Goal: Find contact information

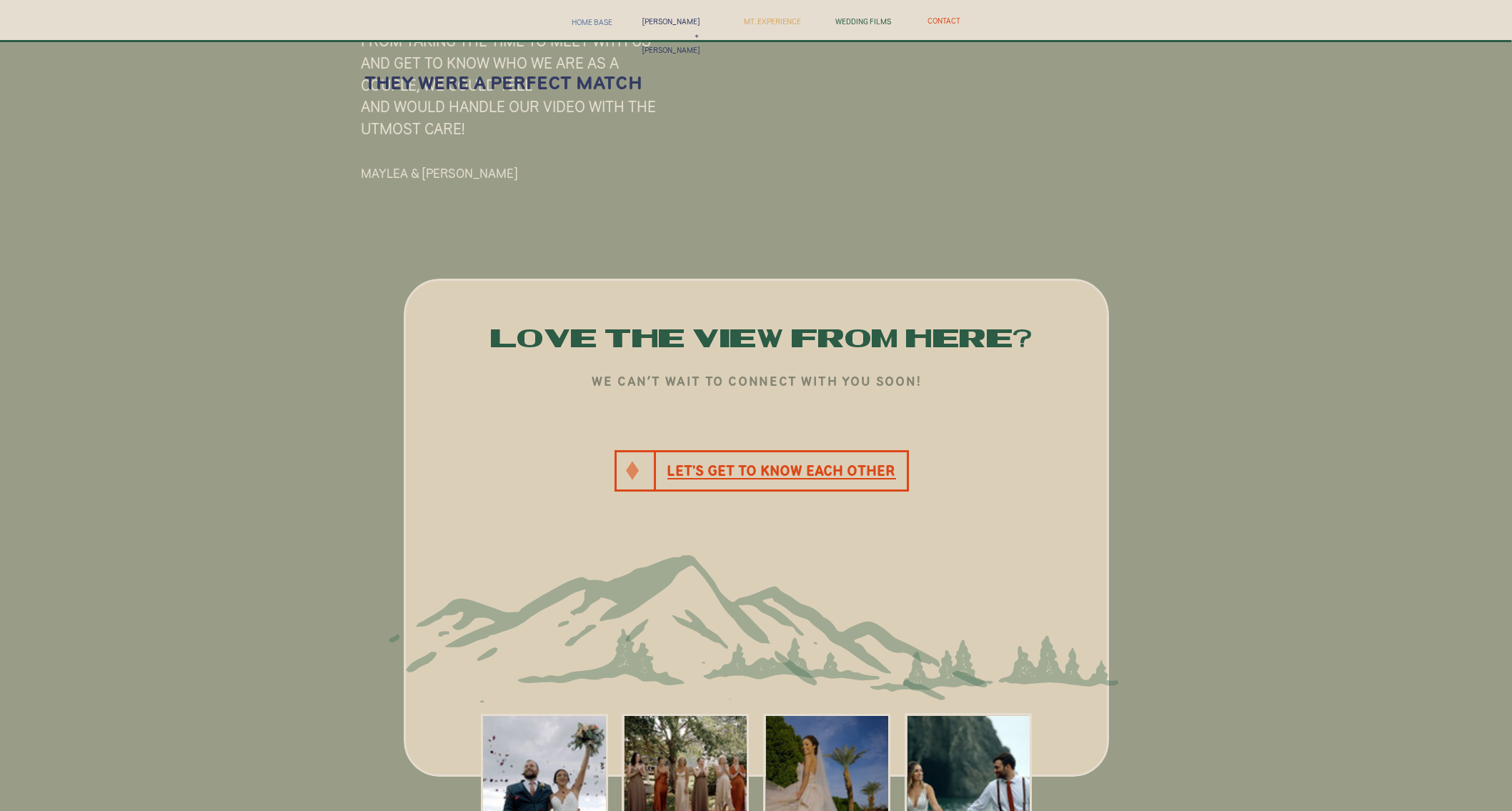
scroll to position [6301, 0]
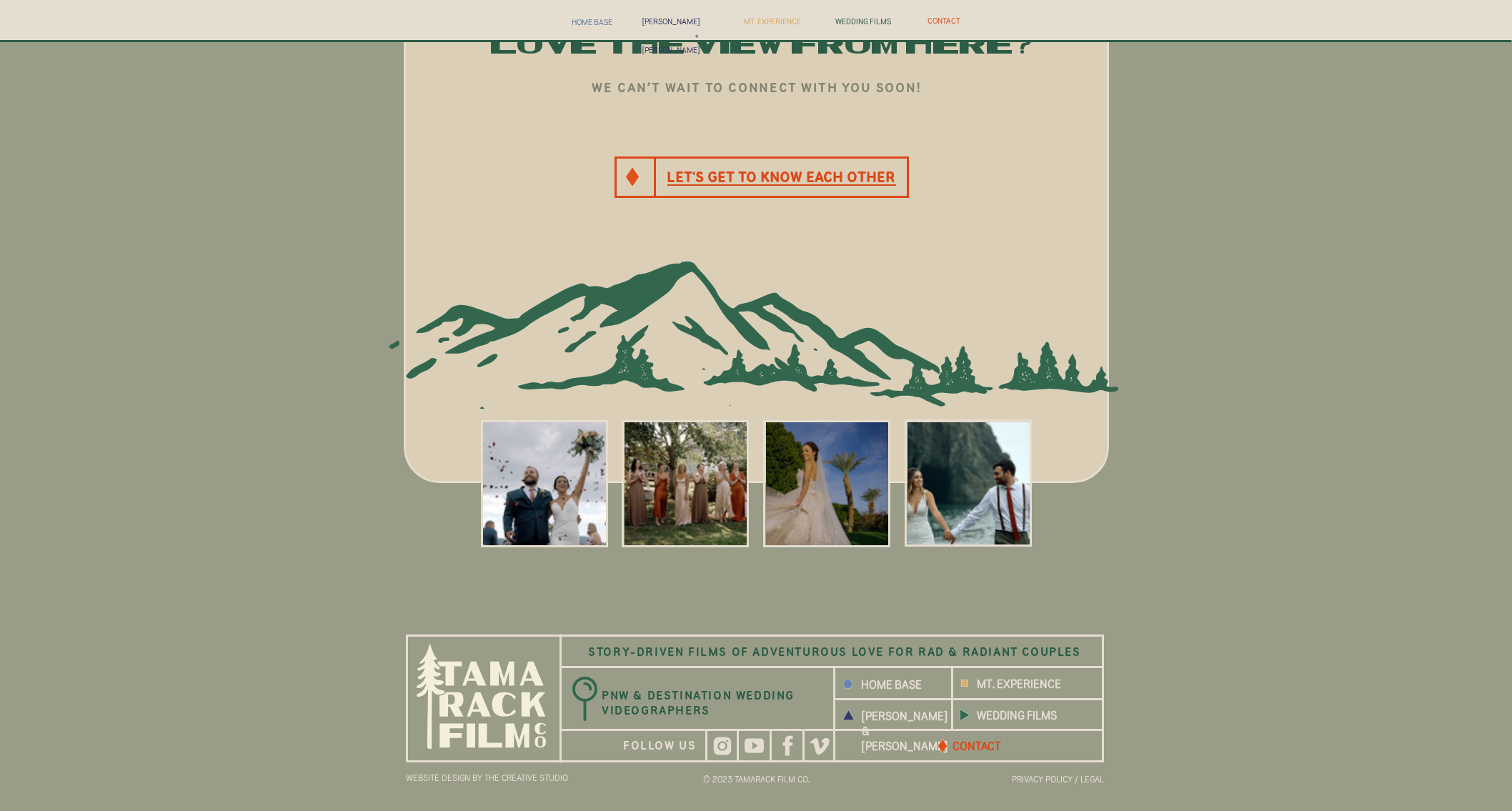
click at [975, 746] on b "CONTACT" at bounding box center [977, 746] width 49 height 13
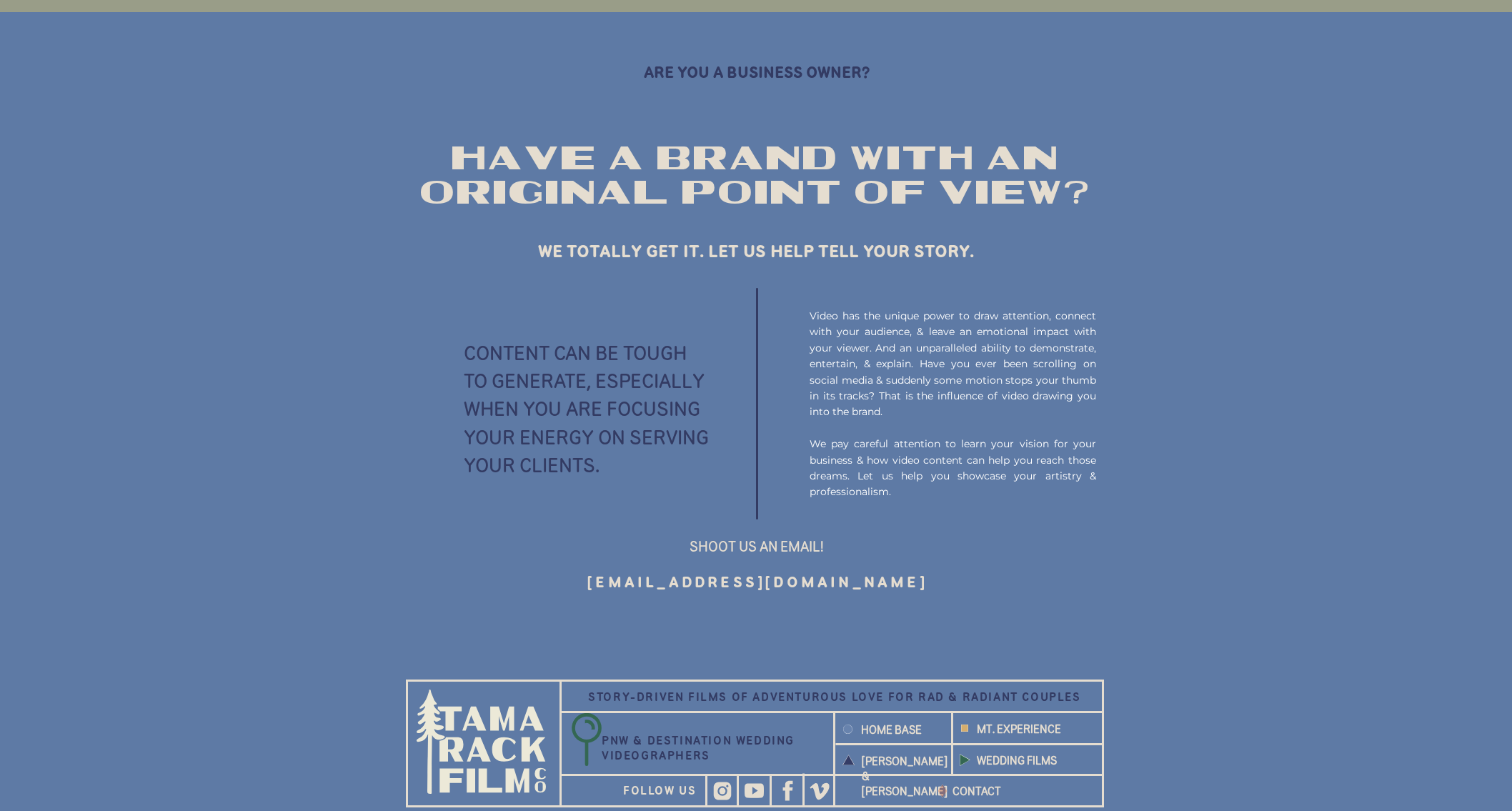
scroll to position [1645, 0]
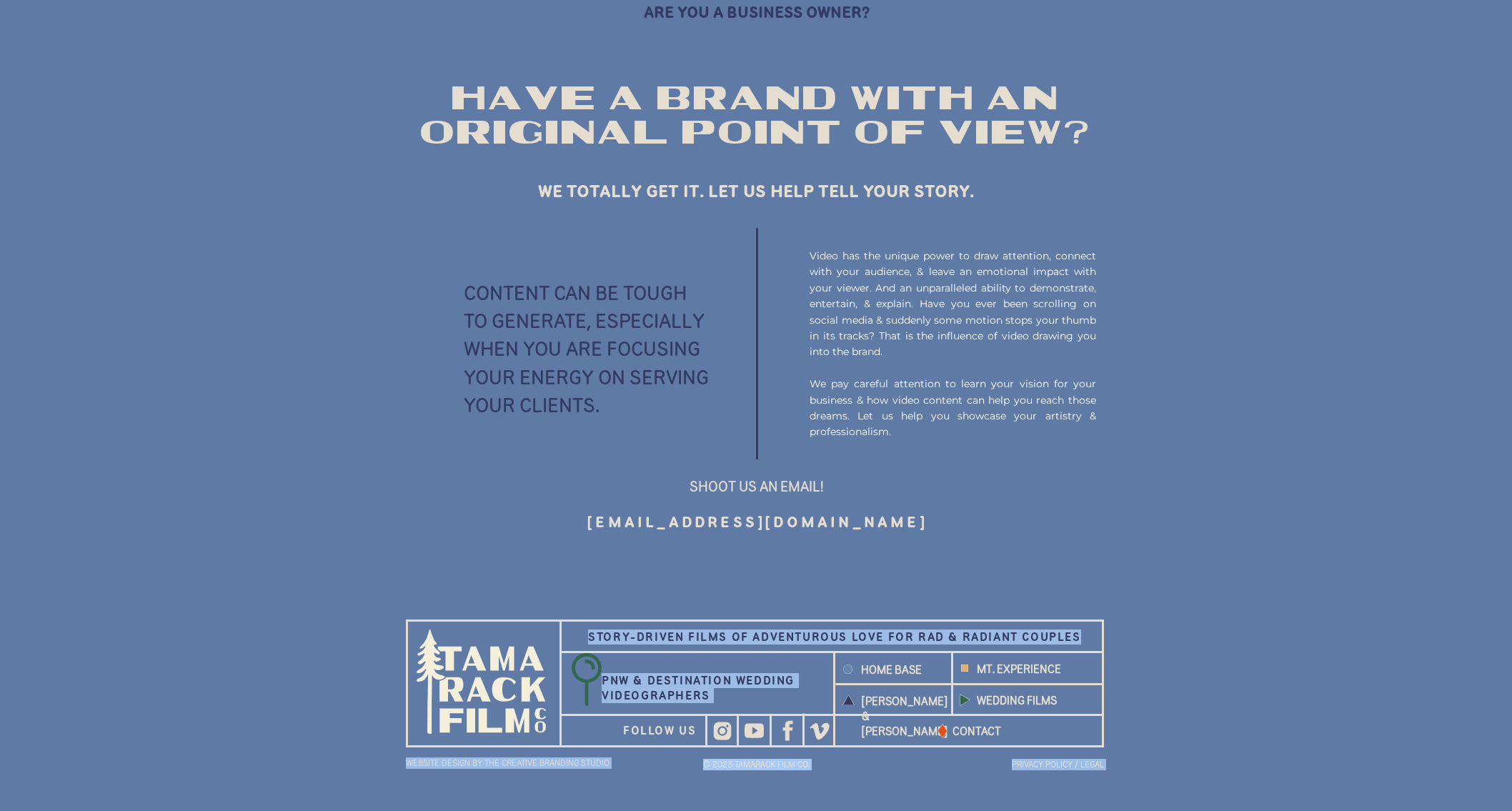
drag, startPoint x: 504, startPoint y: 677, endPoint x: 559, endPoint y: 580, distance: 111.5
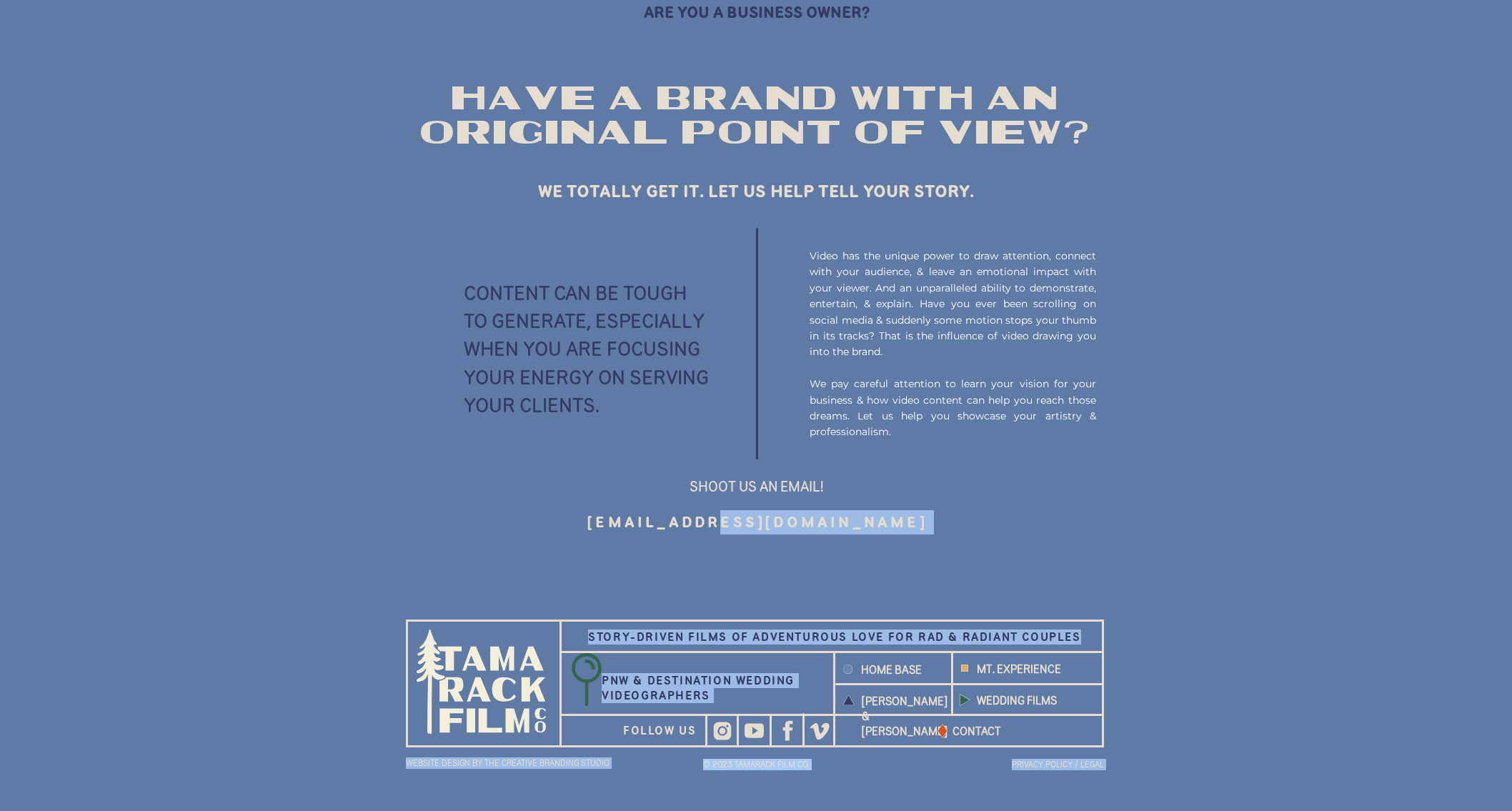
drag, startPoint x: 493, startPoint y: 660, endPoint x: 790, endPoint y: 533, distance: 323.0
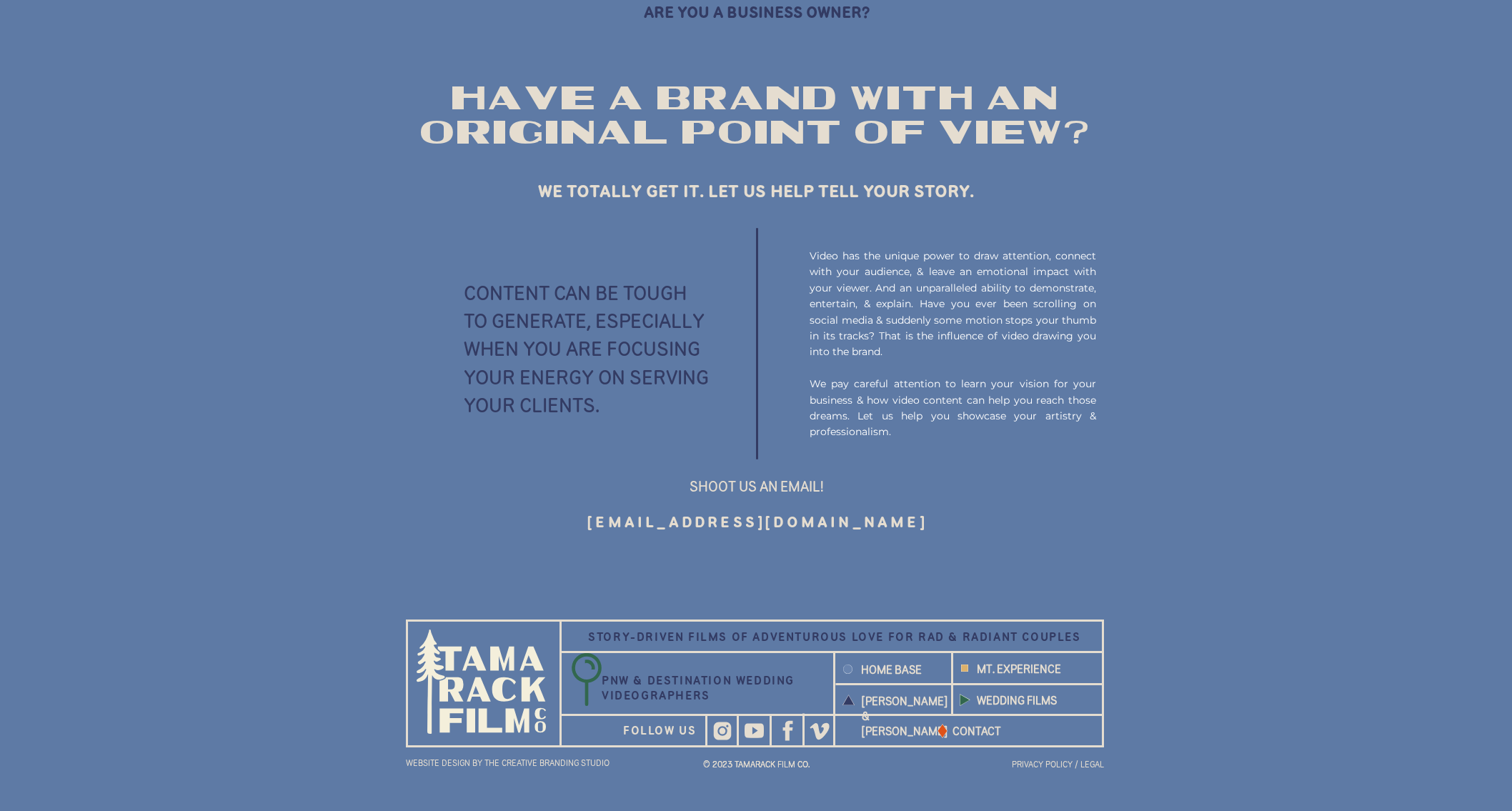
drag, startPoint x: 837, startPoint y: 545, endPoint x: 1001, endPoint y: 558, distance: 164.5
click at [980, 526] on h3 "tamarackfilmco@gmail.com" at bounding box center [757, 522] width 502 height 24
click at [1002, 280] on p "Video has the unique power to draw attention, connect with your audience, & lea…" at bounding box center [953, 345] width 286 height 194
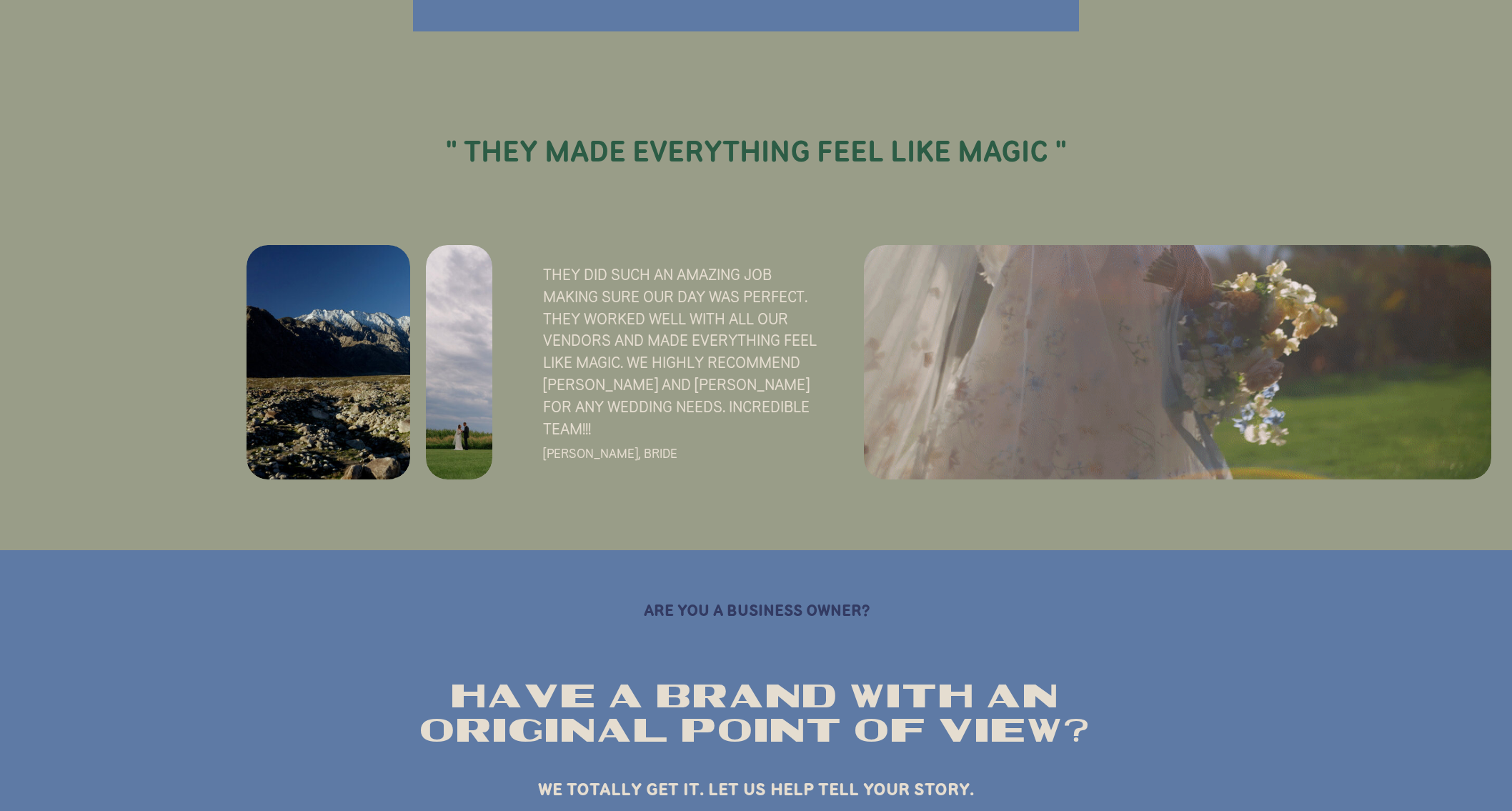
scroll to position [987, 0]
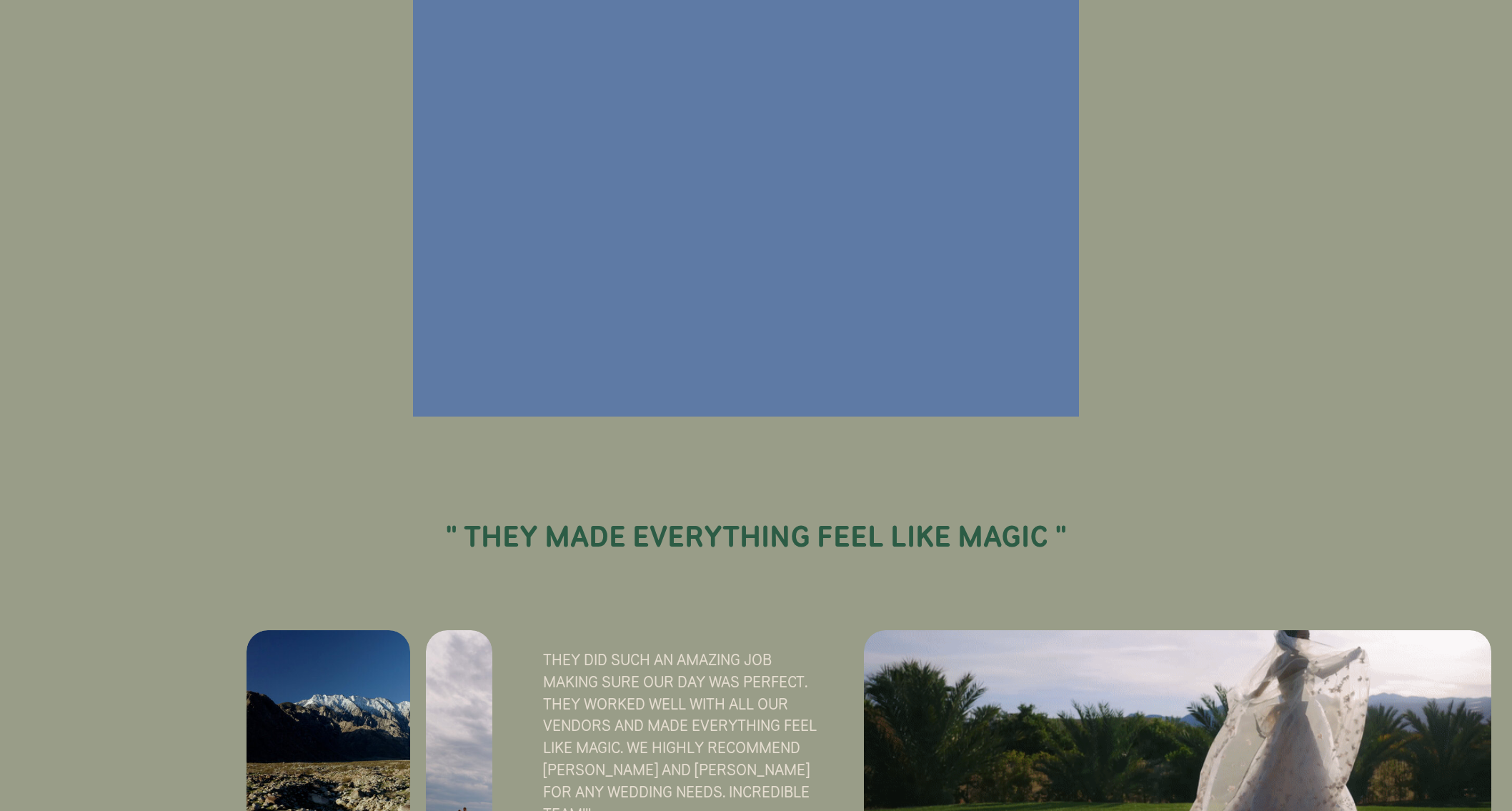
click at [1228, 203] on div "CONTACT WEDDING FILMS MT. EXPERIENCE CHRIS + ERIN HOME base Asset 1 EMBARK ON A…" at bounding box center [756, 565] width 1512 height 2456
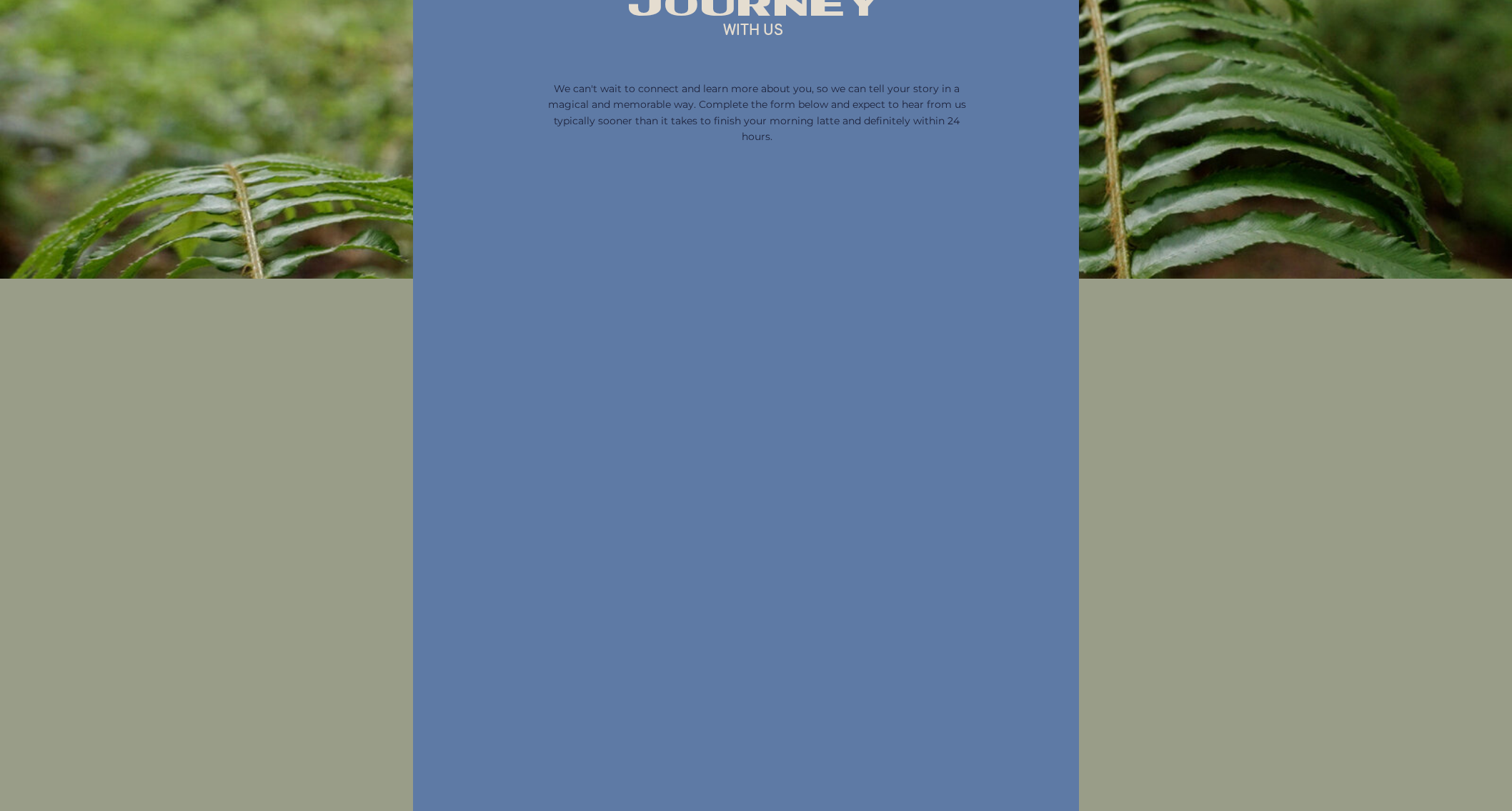
scroll to position [0, 0]
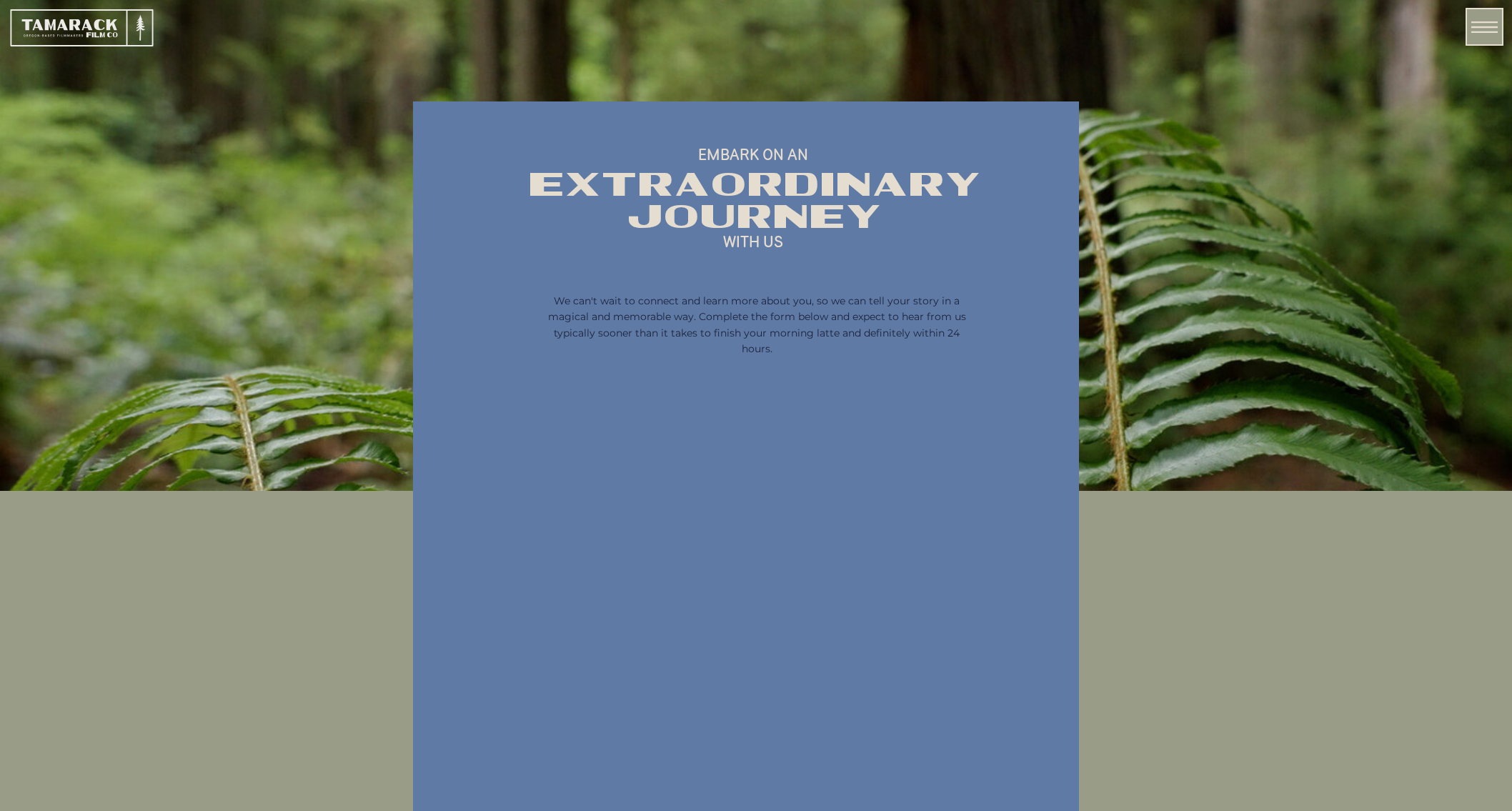
click at [1300, 185] on div at bounding box center [756, 244] width 1512 height 492
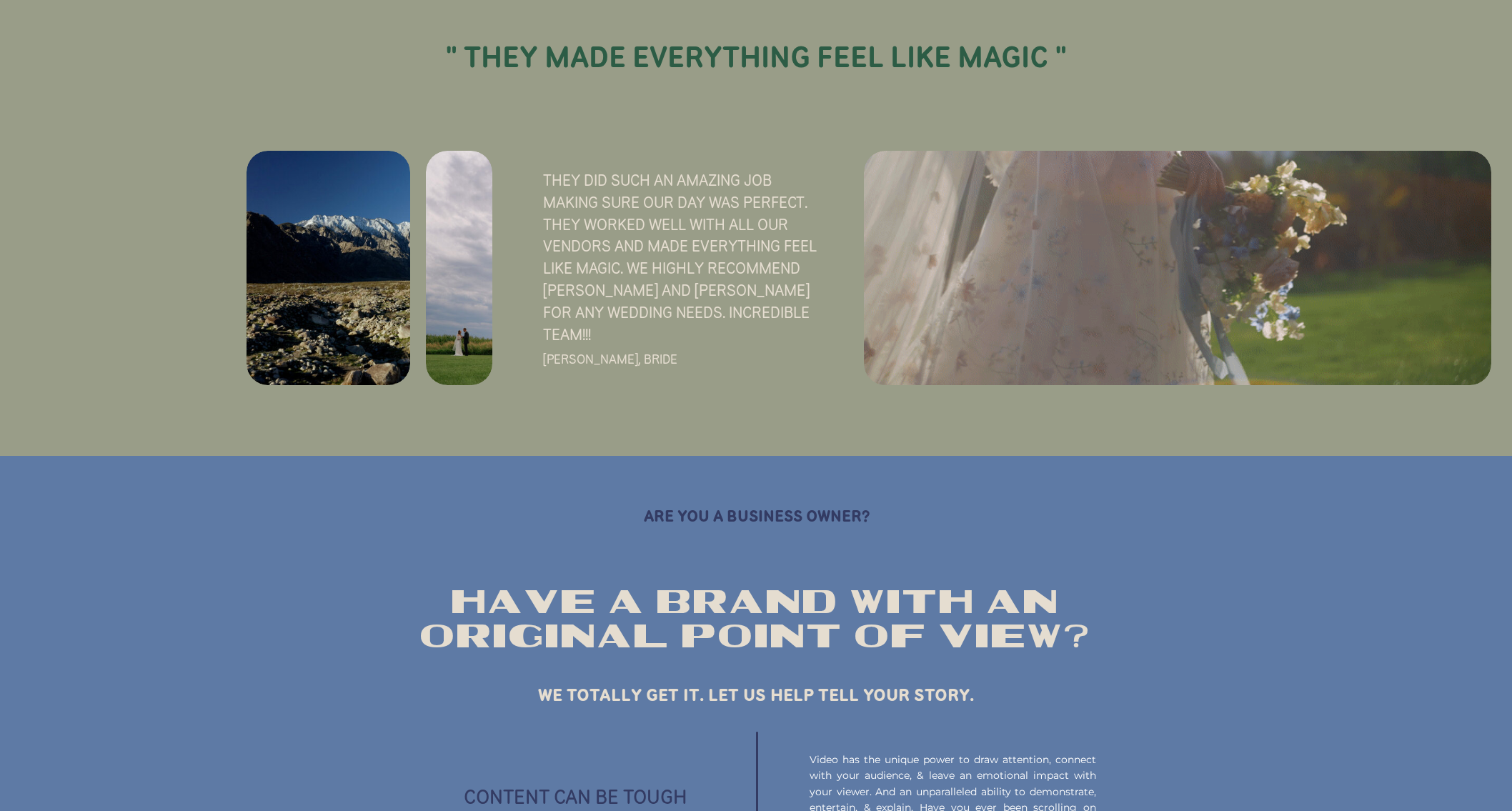
scroll to position [1645, 0]
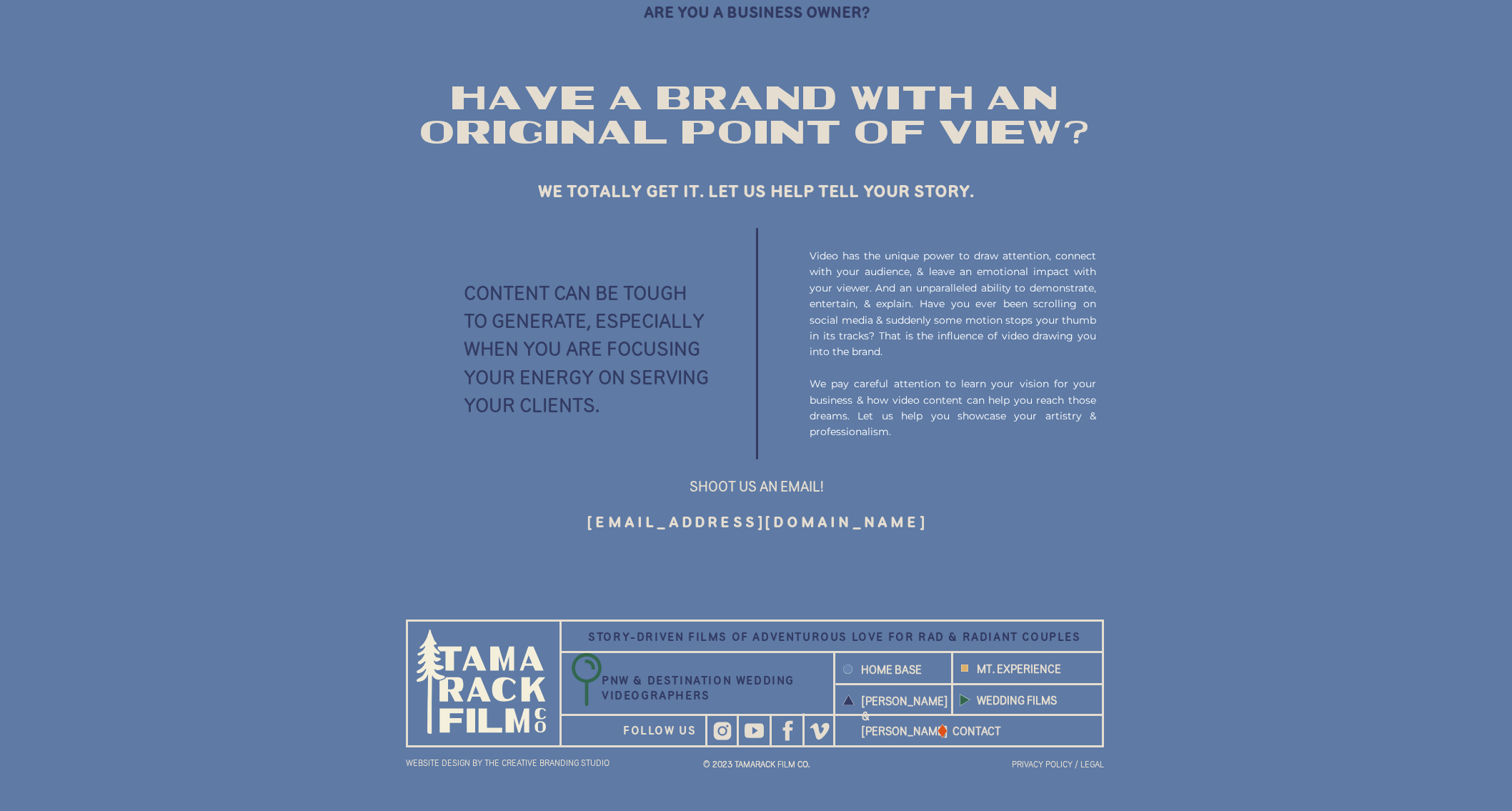
drag, startPoint x: 1151, startPoint y: 466, endPoint x: 1135, endPoint y: 474, distance: 17.9
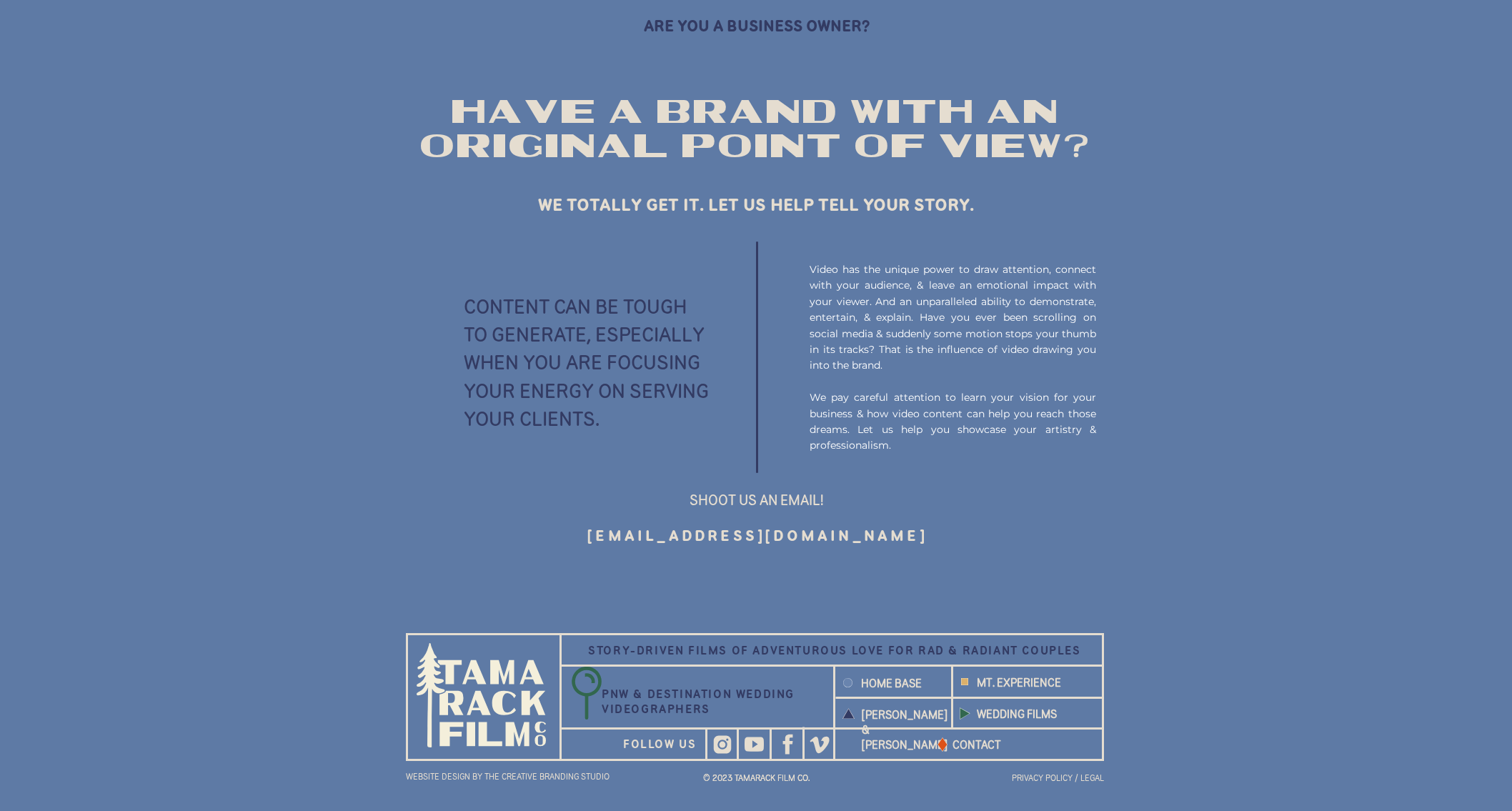
scroll to position [1641, 0]
